Goal: Check status: Check status

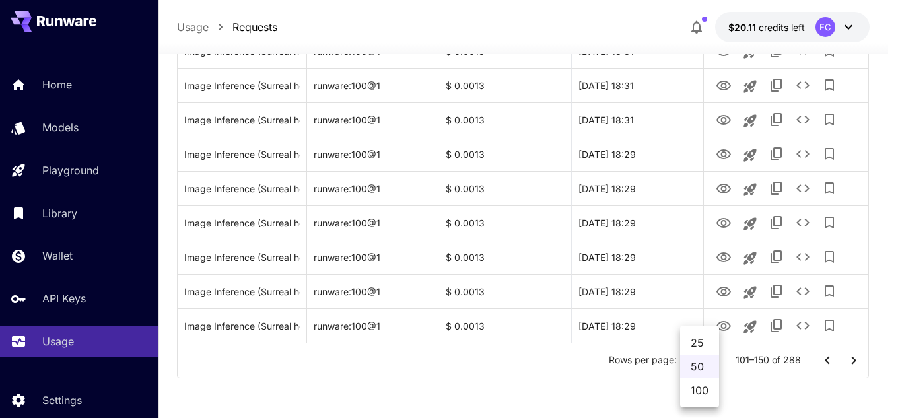
click at [705, 395] on li "100" at bounding box center [699, 390] width 39 height 24
type input "***"
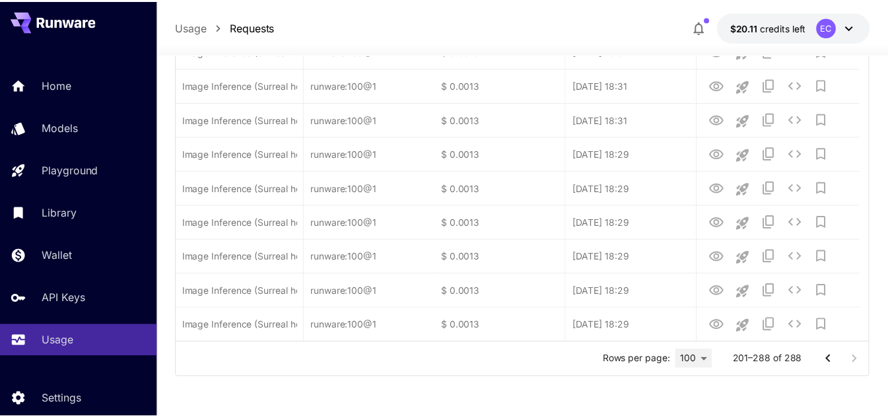
scroll to position [1634, 0]
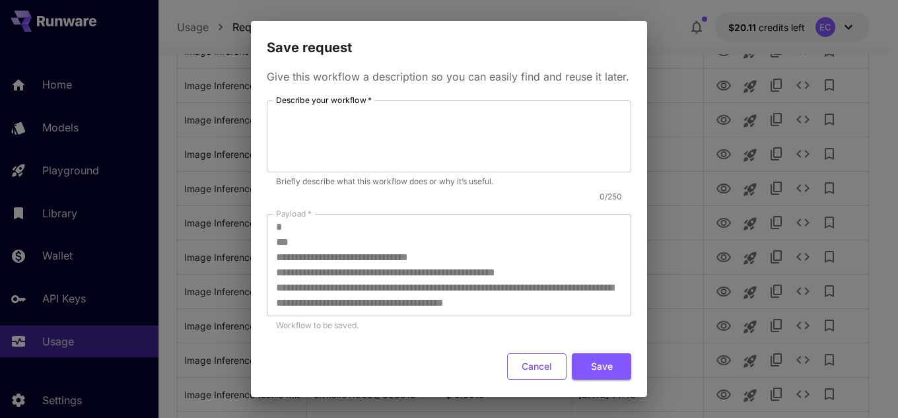
click at [530, 380] on button "Cancel" at bounding box center [536, 366] width 59 height 27
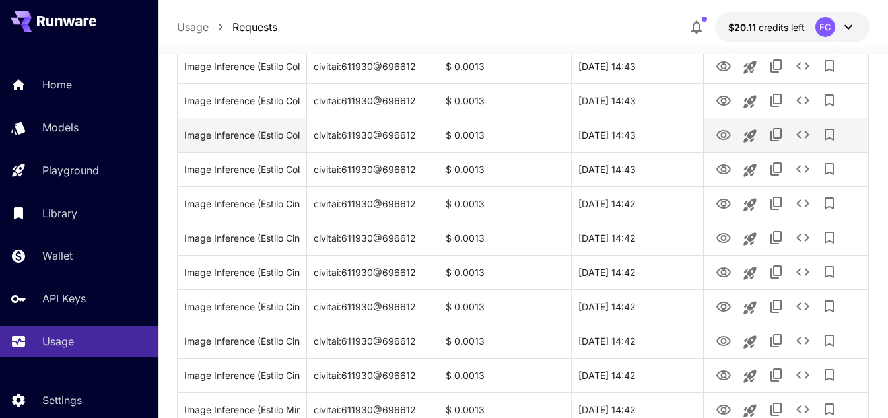
scroll to position [2031, 0]
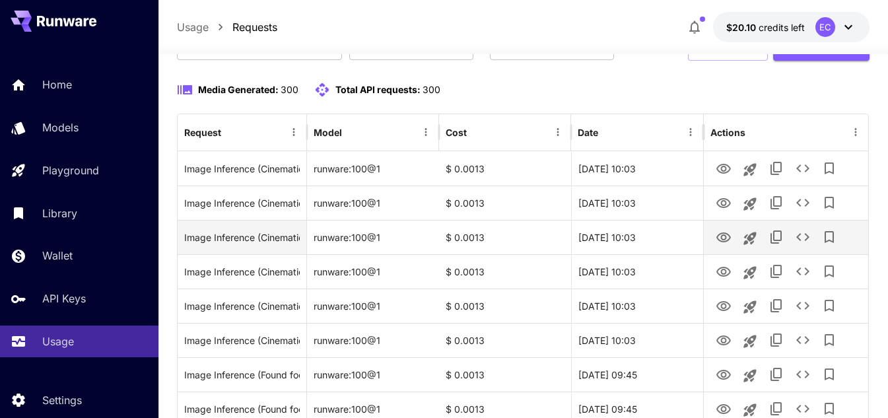
scroll to position [132, 0]
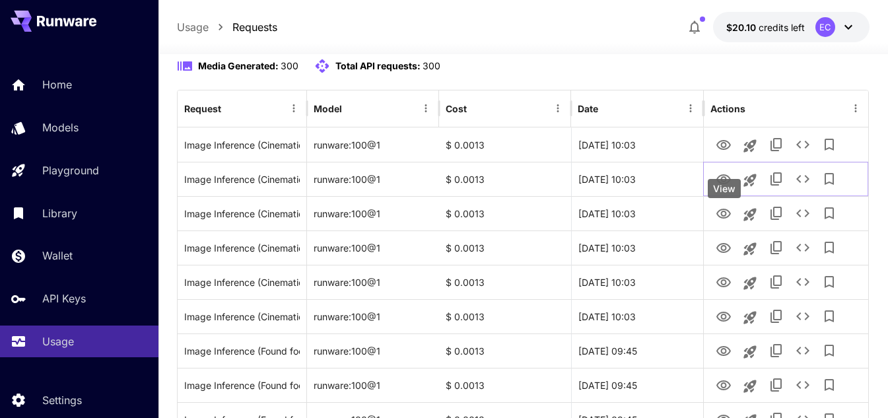
click at [725, 188] on div "View" at bounding box center [724, 188] width 33 height 19
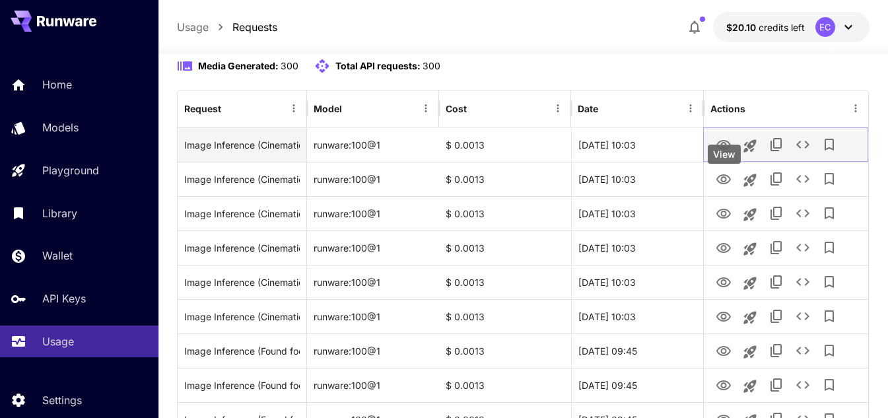
click at [729, 153] on icon "View" at bounding box center [724, 145] width 16 height 16
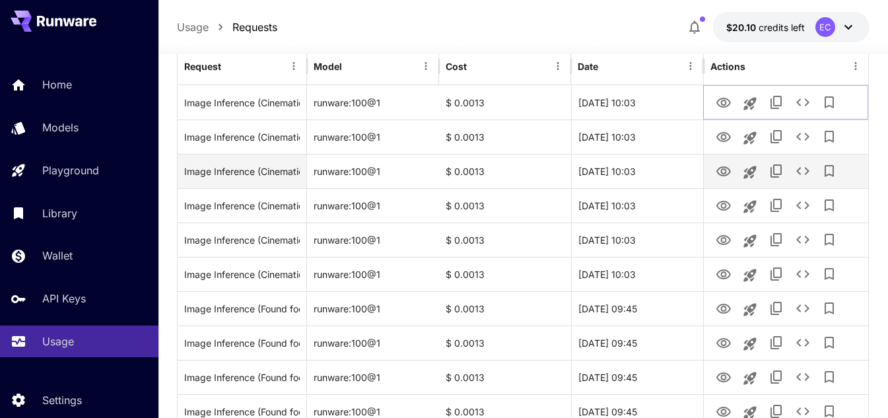
scroll to position [198, 0]
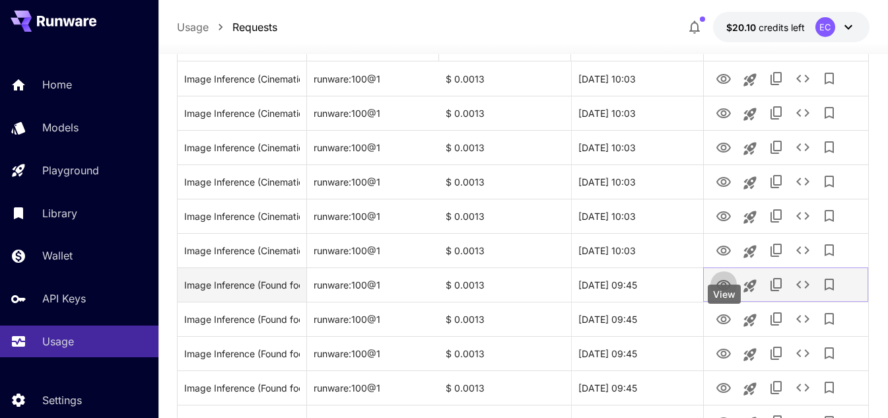
click at [727, 290] on icon "View" at bounding box center [724, 285] width 15 height 10
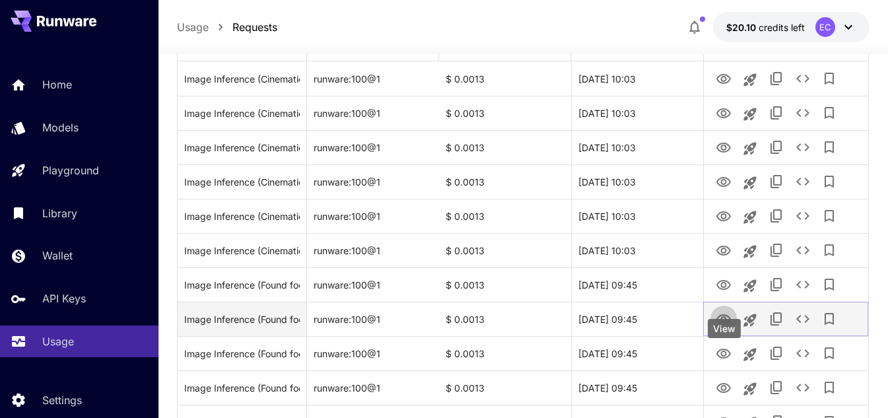
click at [731, 328] on icon "View" at bounding box center [724, 320] width 16 height 16
